Goal: Task Accomplishment & Management: Manage account settings

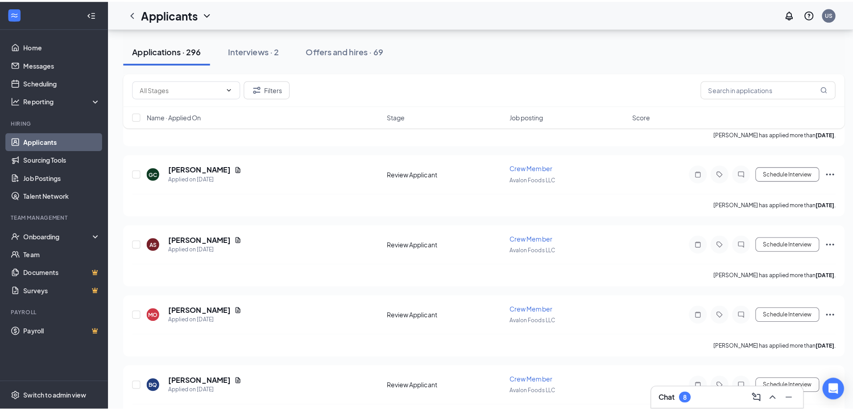
scroll to position [2852, 0]
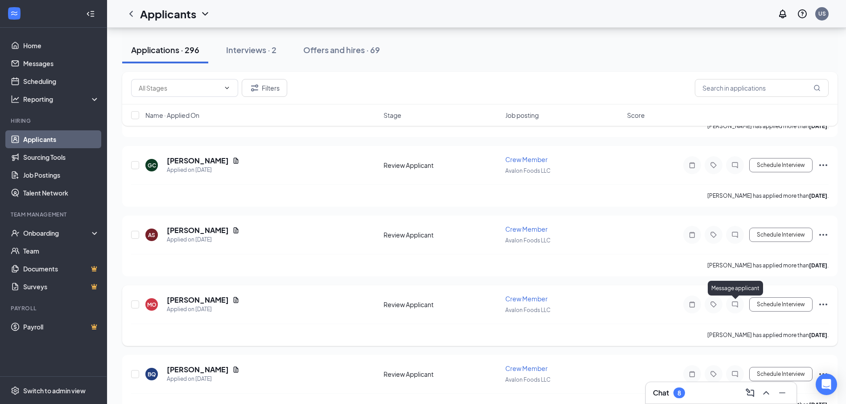
click at [736, 302] on icon "ChatInactive" at bounding box center [734, 304] width 11 height 7
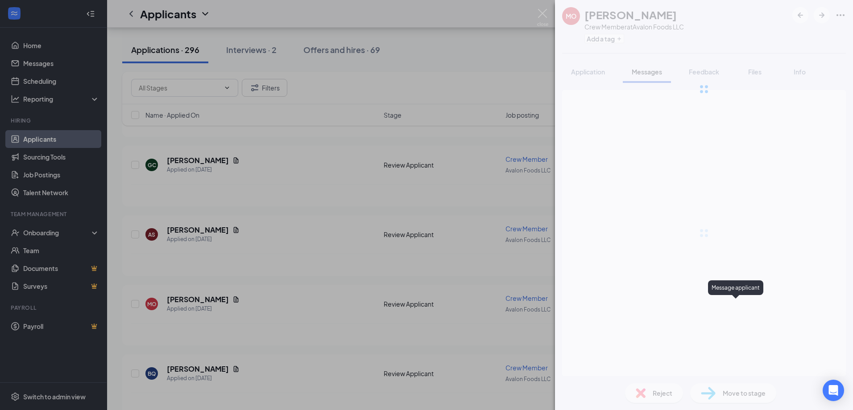
click at [732, 305] on div "MO [PERSON_NAME] Crew Member at Avalon Foods LLC Add a tag Application Messages…" at bounding box center [426, 205] width 853 height 410
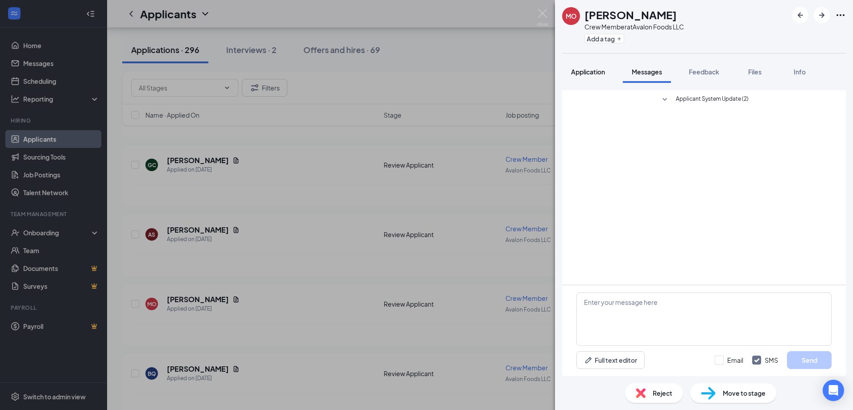
click at [580, 70] on span "Application" at bounding box center [588, 72] width 34 height 8
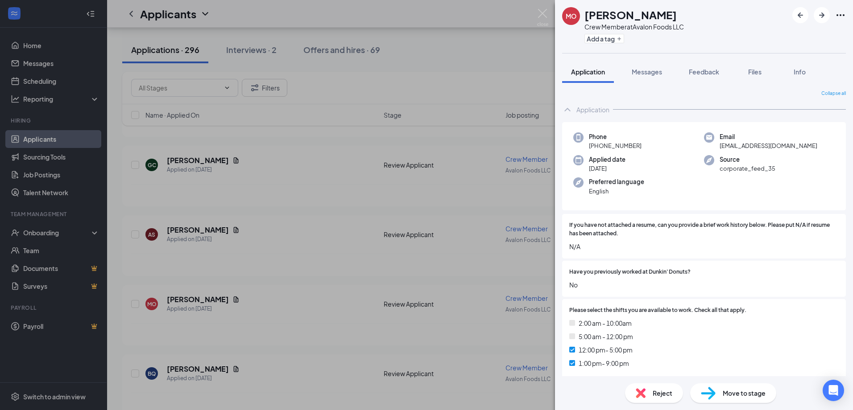
click at [334, 313] on div "MO [PERSON_NAME] Crew Member at Avalon Foods LLC Add a tag Application Messages…" at bounding box center [426, 205] width 853 height 410
click at [313, 321] on div "MO [PERSON_NAME] Applied on [DATE] Review Applicant Crew Member Avalon Foods LL…" at bounding box center [479, 308] width 697 height 29
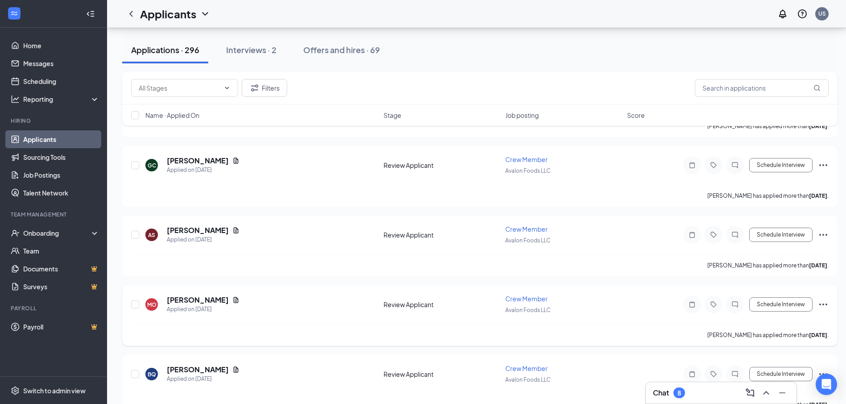
click at [735, 304] on icon "ChatInactive" at bounding box center [734, 304] width 11 height 7
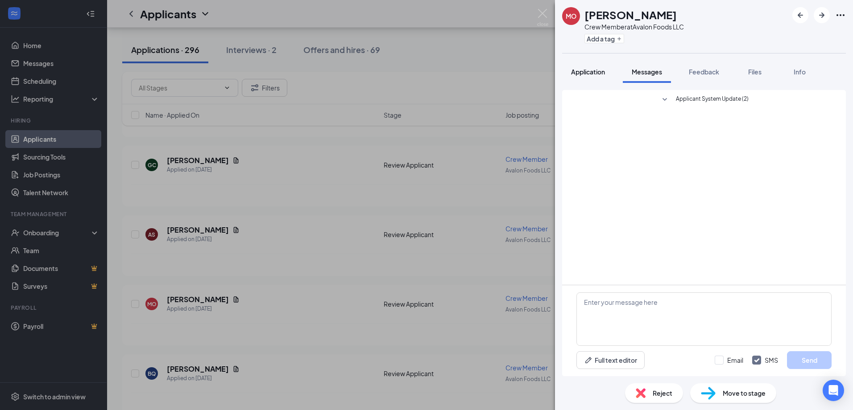
click at [588, 74] on span "Application" at bounding box center [588, 72] width 34 height 8
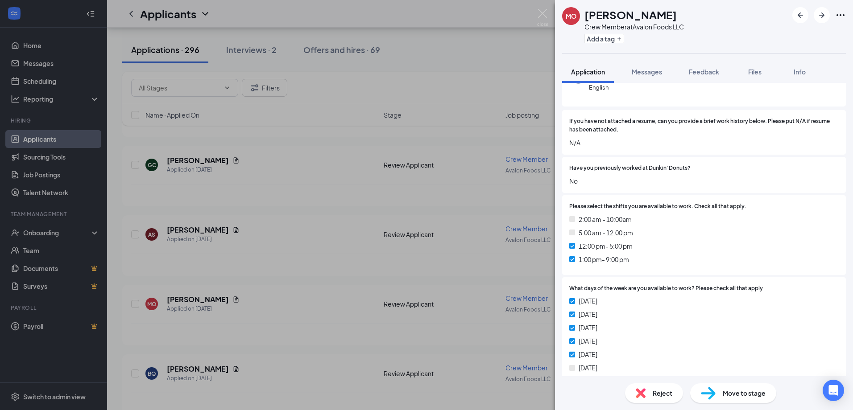
scroll to position [89, 0]
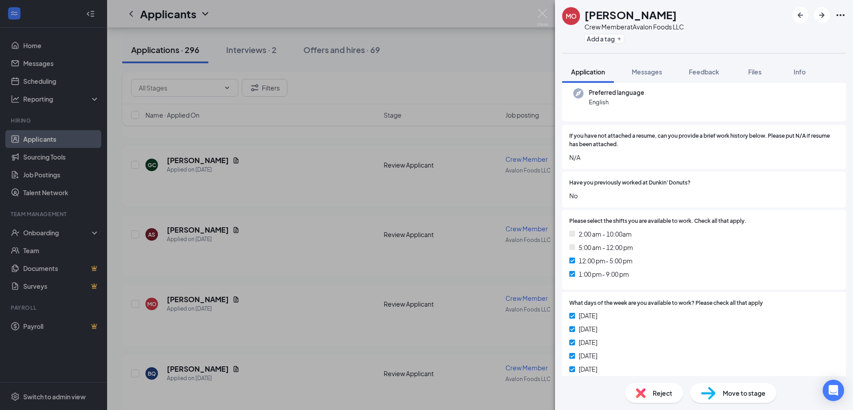
click at [276, 307] on div "MO [PERSON_NAME] Crew Member at Avalon Foods LLC Add a tag Application Messages…" at bounding box center [426, 205] width 853 height 410
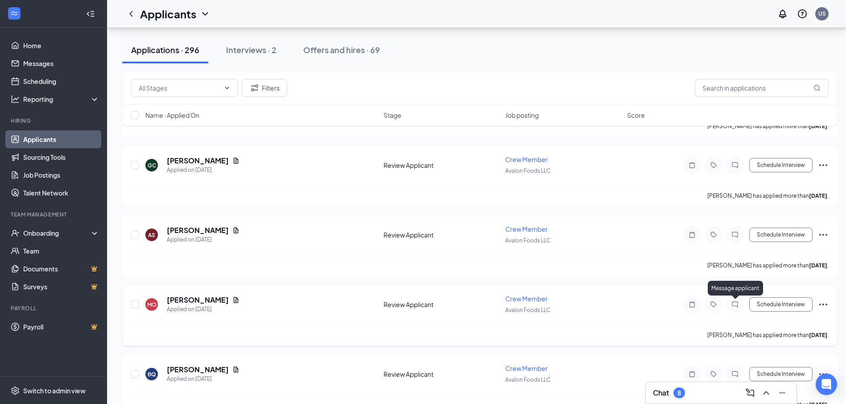
click at [731, 304] on icon "ChatInactive" at bounding box center [734, 304] width 11 height 7
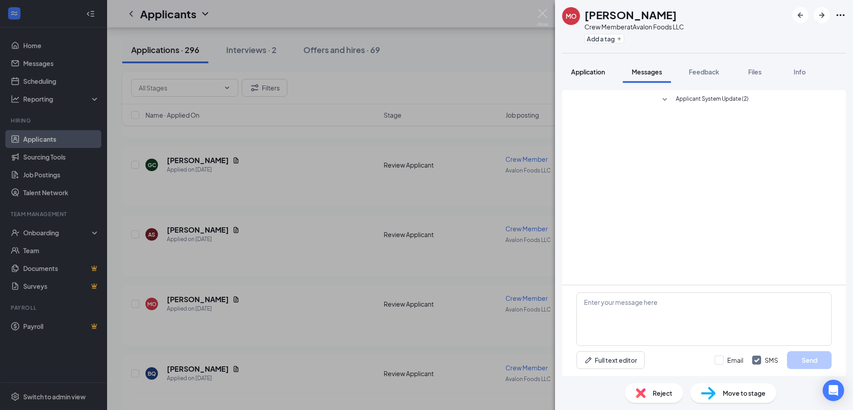
click at [582, 74] on span "Application" at bounding box center [588, 72] width 34 height 8
drag, startPoint x: 616, startPoint y: 210, endPoint x: 609, endPoint y: 208, distance: 6.9
click at [575, 71] on span "Application" at bounding box center [588, 72] width 34 height 8
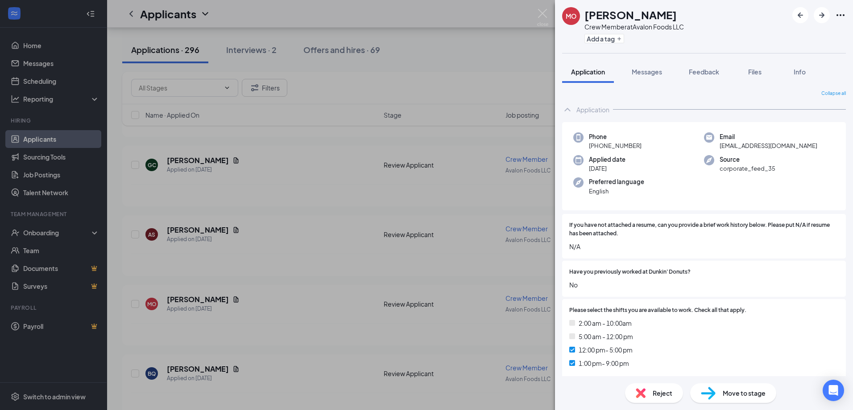
drag, startPoint x: 717, startPoint y: 280, endPoint x: 356, endPoint y: 179, distance: 375.2
click at [356, 179] on div "MO [PERSON_NAME] Crew Member at Avalon Foods LLC Add a tag Application Messages…" at bounding box center [426, 205] width 853 height 410
click at [538, 16] on img at bounding box center [542, 17] width 11 height 17
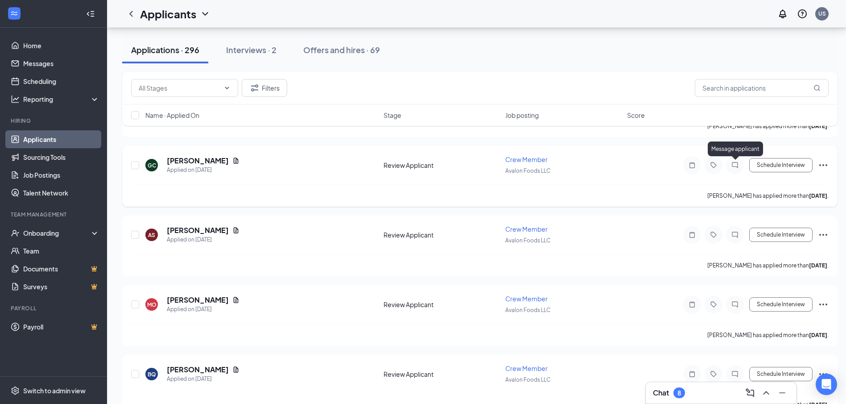
click at [736, 165] on icon "ChatInactive" at bounding box center [734, 164] width 11 height 7
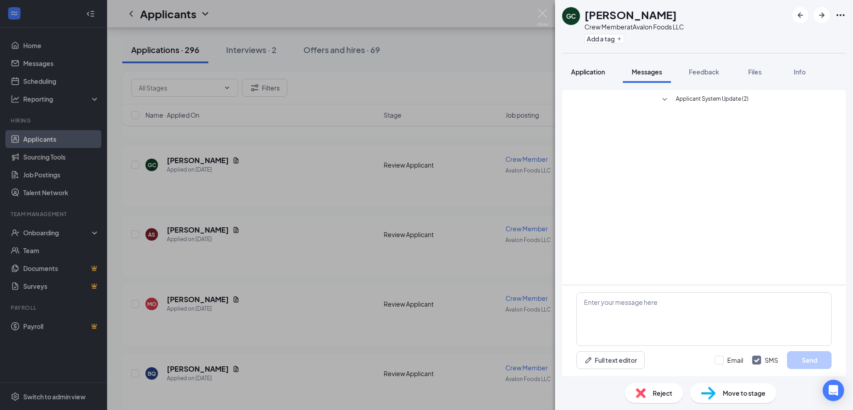
click at [594, 72] on span "Application" at bounding box center [588, 72] width 34 height 8
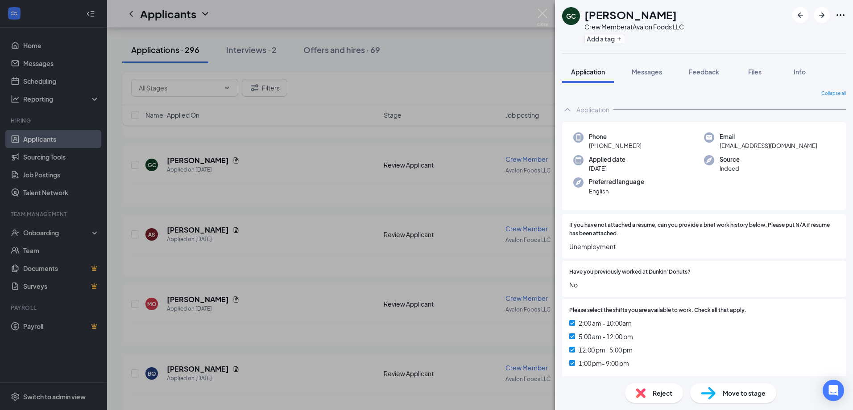
click at [330, 186] on div "GC [PERSON_NAME] Crew Member at Avalon Foods LLC Add a tag Application Messages…" at bounding box center [426, 205] width 853 height 410
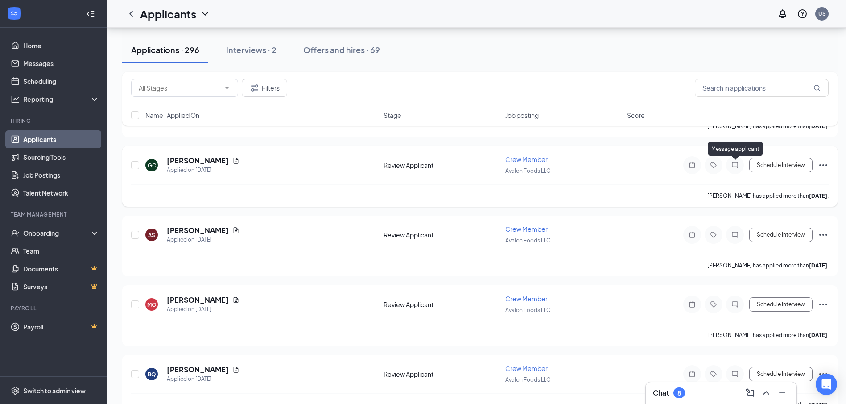
click at [735, 164] on icon "ChatInactive" at bounding box center [734, 164] width 11 height 7
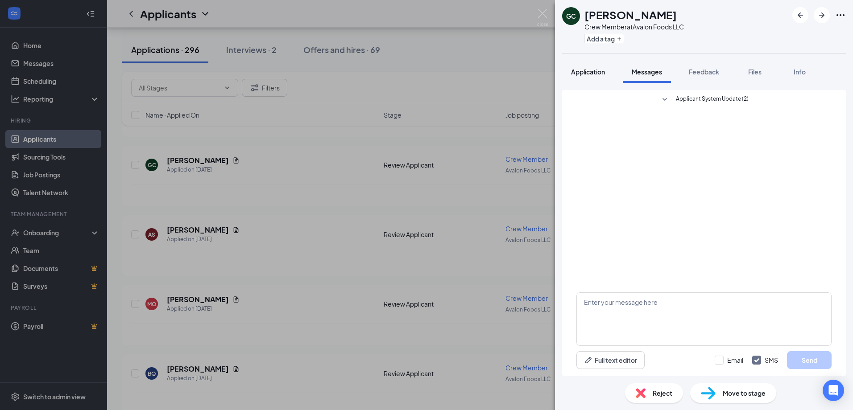
click at [580, 74] on span "Application" at bounding box center [588, 72] width 34 height 8
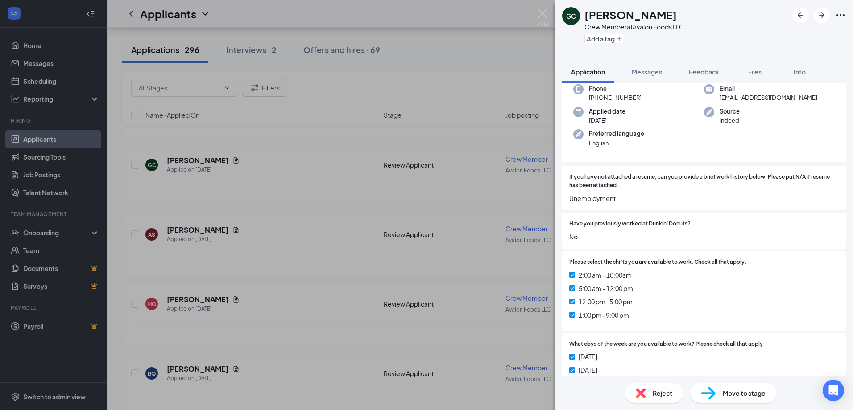
scroll to position [33, 0]
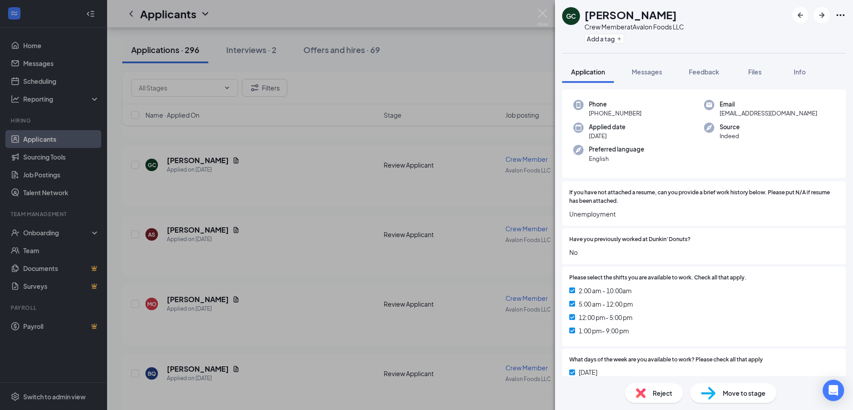
click at [361, 171] on div "GC [PERSON_NAME] Crew Member at Avalon Foods LLC Add a tag Application Messages…" at bounding box center [426, 205] width 853 height 410
click at [361, 171] on div "GC [PERSON_NAME] Applied on [DATE]" at bounding box center [261, 165] width 233 height 19
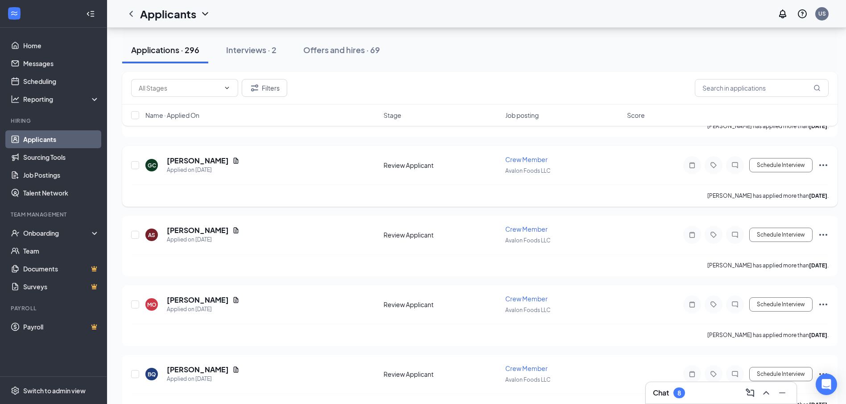
click at [824, 168] on icon "Ellipses" at bounding box center [823, 165] width 11 height 11
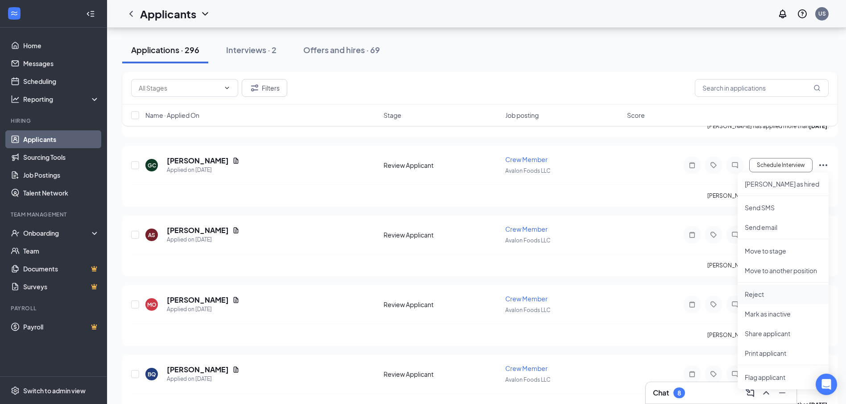
click at [756, 294] on p "Reject" at bounding box center [783, 293] width 77 height 9
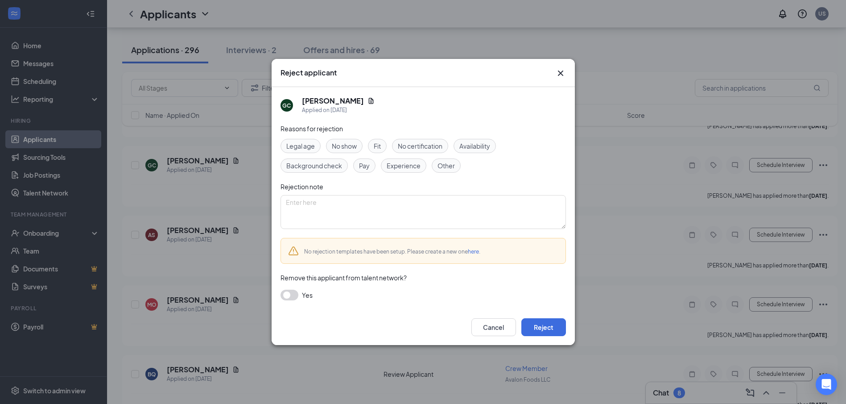
click at [484, 148] on span "Availability" at bounding box center [474, 146] width 31 height 10
click at [558, 334] on button "Reject" at bounding box center [543, 327] width 45 height 18
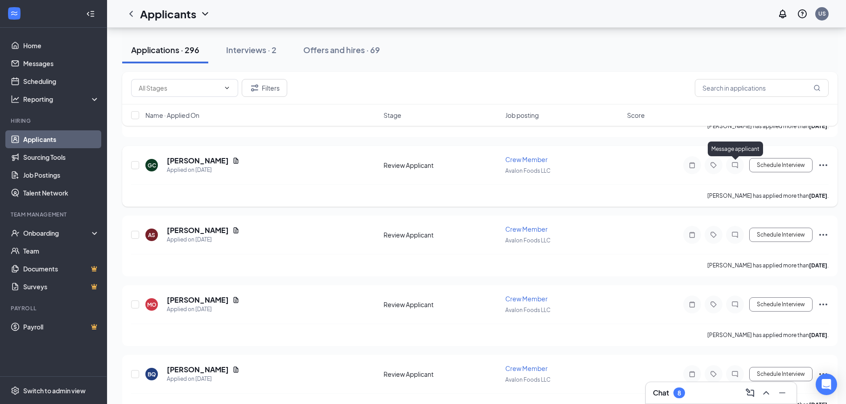
click at [734, 165] on icon "ChatInactive" at bounding box center [734, 164] width 11 height 7
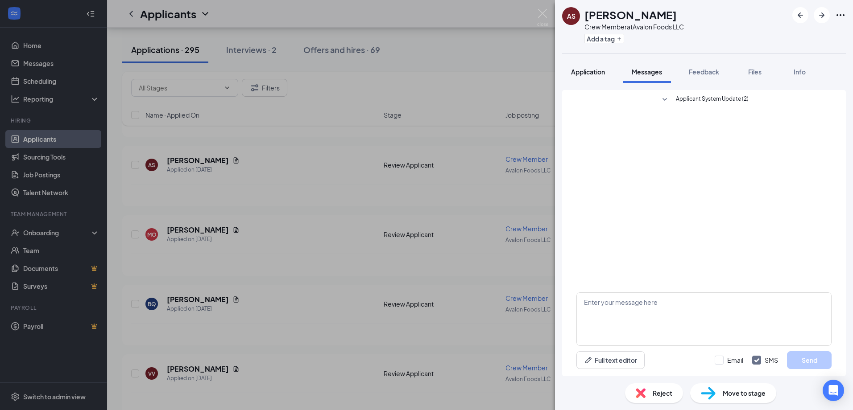
click at [590, 74] on span "Application" at bounding box center [588, 72] width 34 height 8
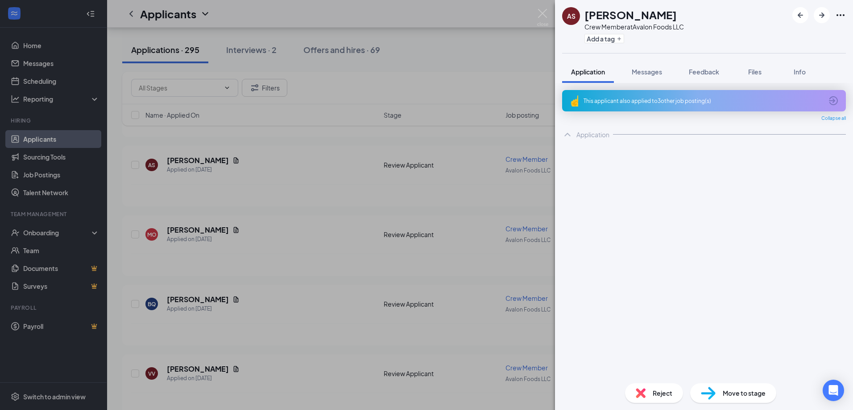
click at [590, 70] on span "Application" at bounding box center [588, 72] width 34 height 8
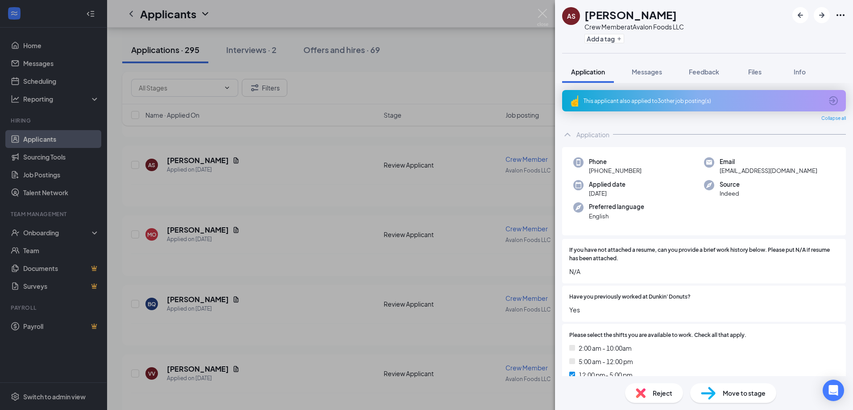
click at [346, 159] on div "AS [PERSON_NAME] Crew Member at Avalon Foods LLC Add a tag Application Messages…" at bounding box center [426, 205] width 853 height 410
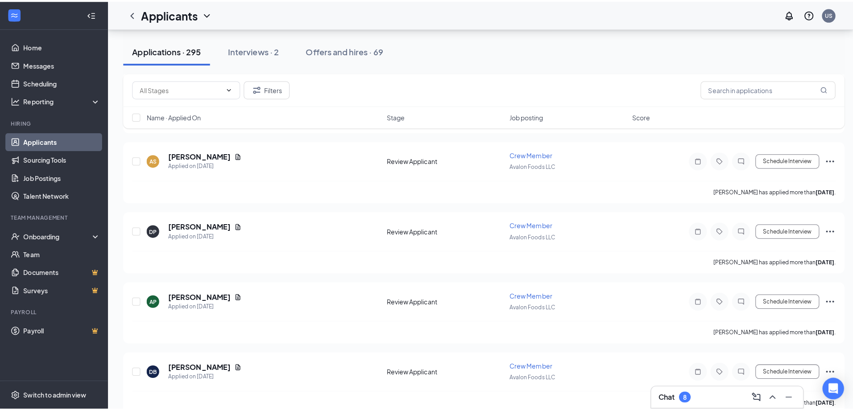
scroll to position [1559, 0]
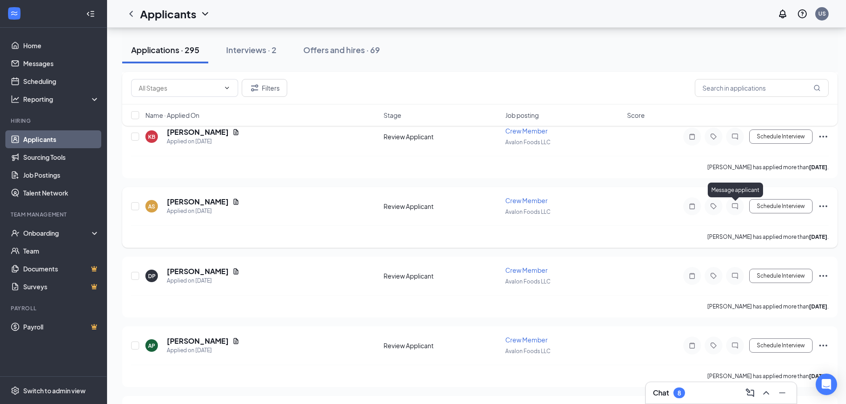
click at [733, 207] on icon "ChatInactive" at bounding box center [734, 205] width 11 height 7
